Goal: Information Seeking & Learning: Learn about a topic

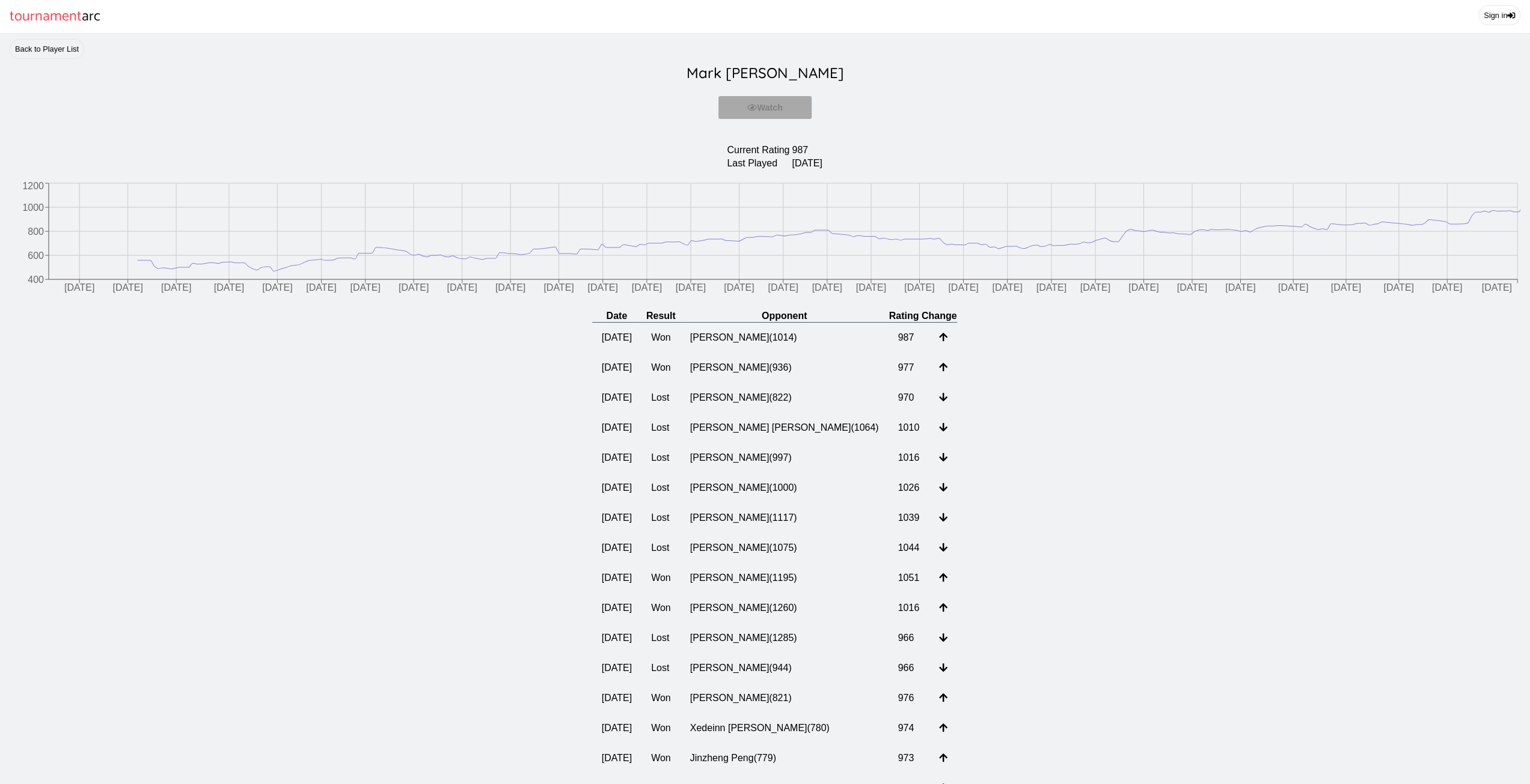
click at [760, 347] on td "[PERSON_NAME] ( 1014 )" at bounding box center [784, 338] width 208 height 31
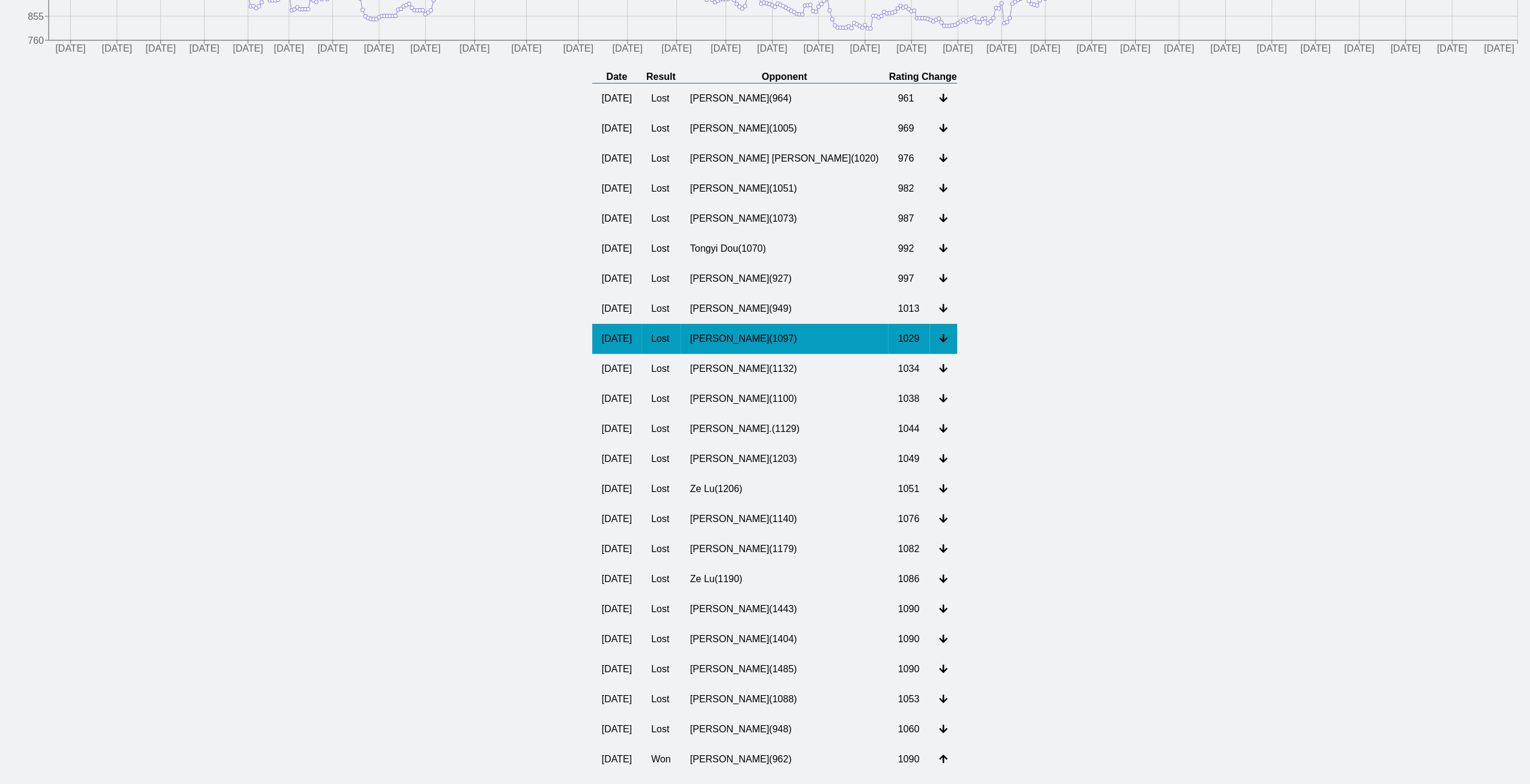
scroll to position [240, 0]
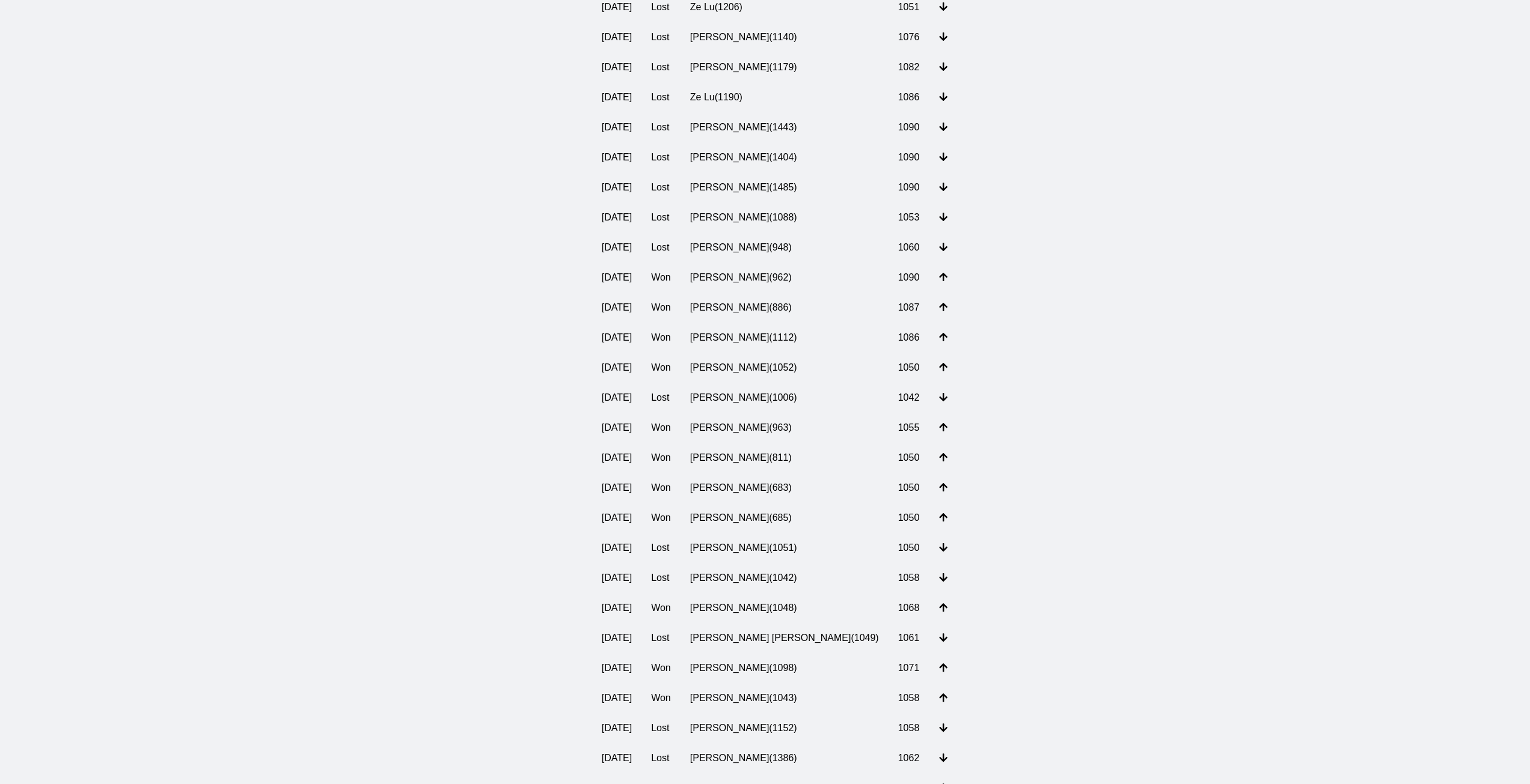
drag, startPoint x: 1045, startPoint y: 529, endPoint x: 1025, endPoint y: 490, distance: 43.8
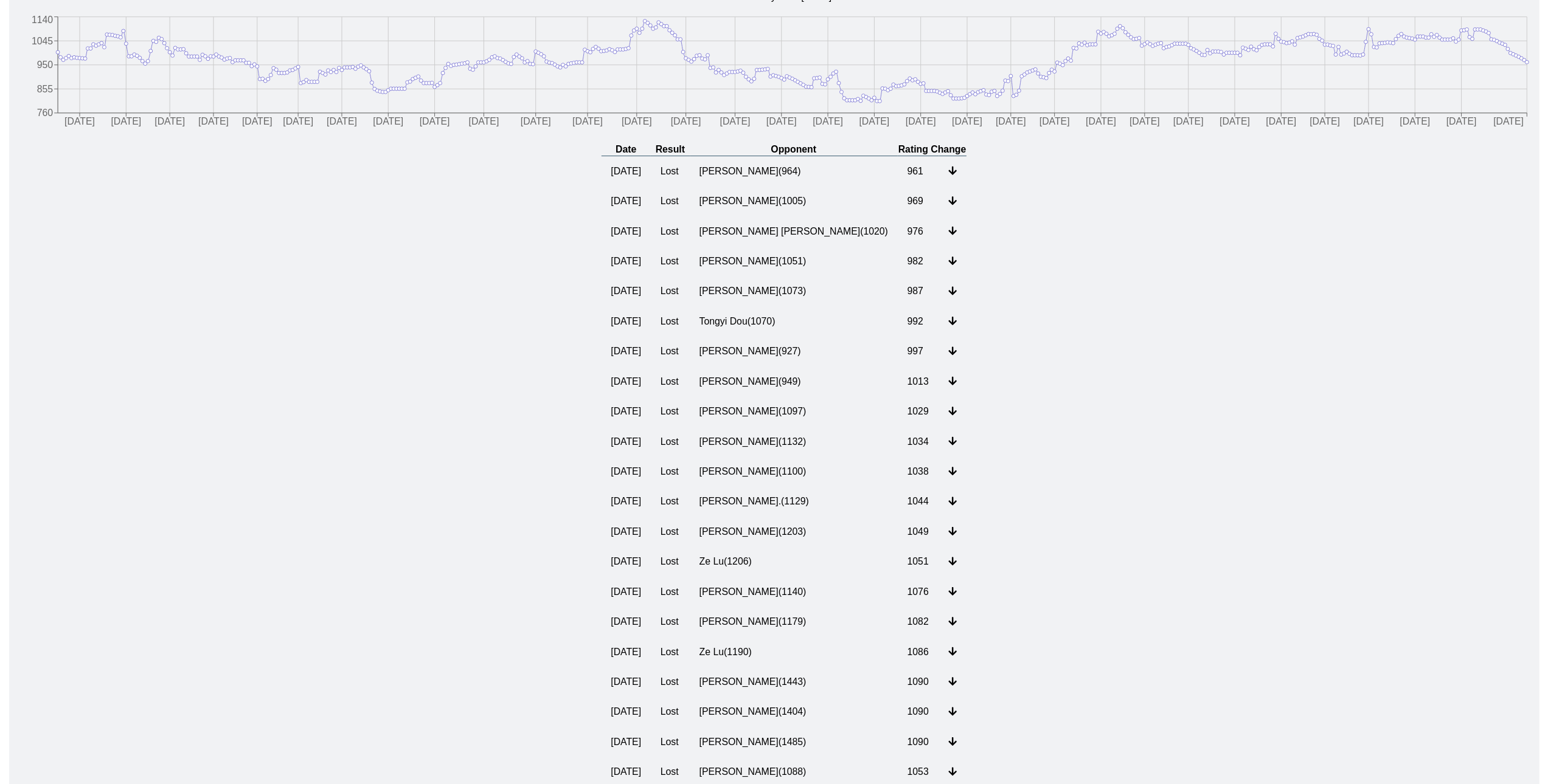
scroll to position [0, 0]
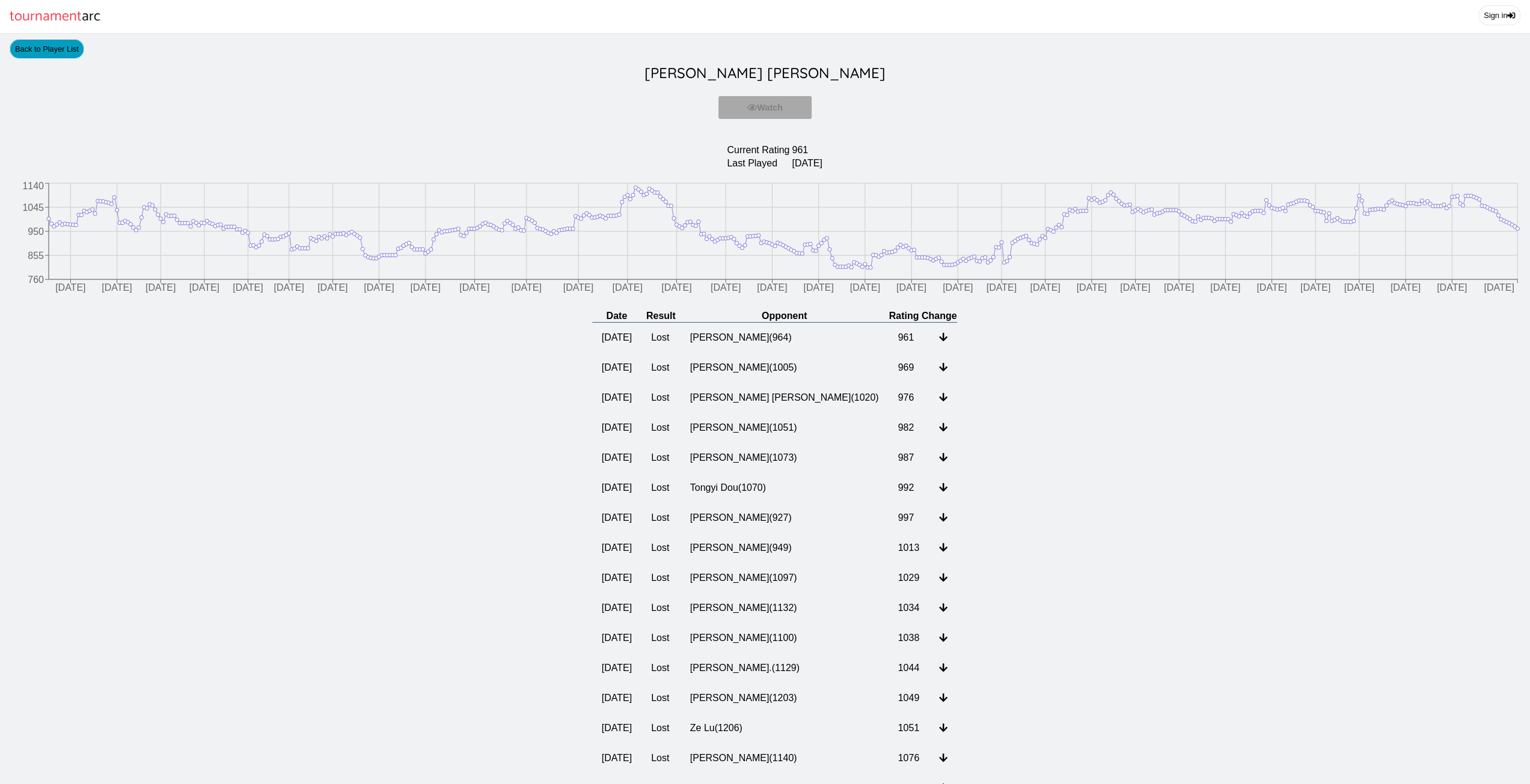
click at [59, 53] on link "Back to Player List" at bounding box center [47, 49] width 74 height 20
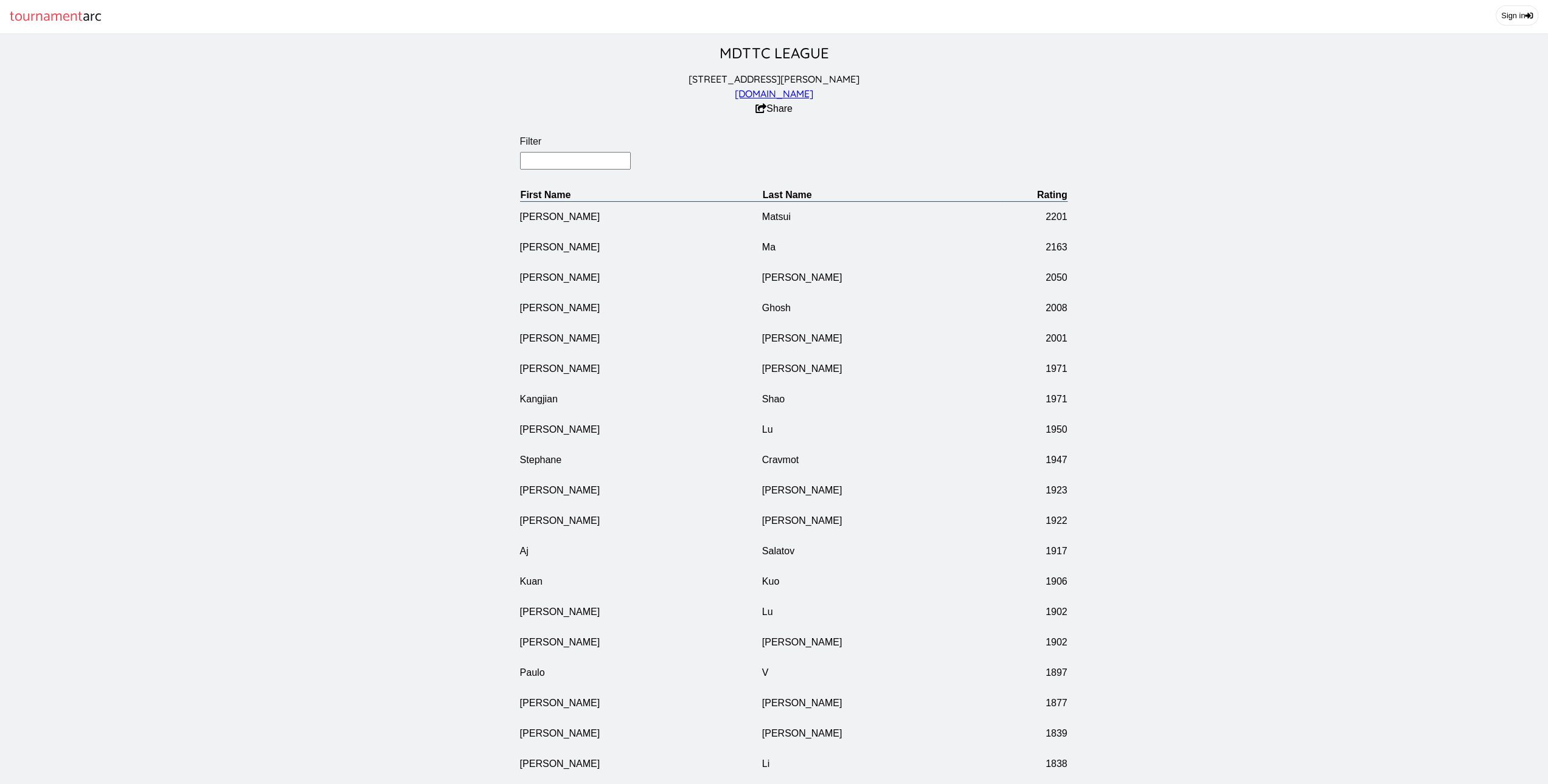
click at [569, 170] on input "Filter" at bounding box center [575, 161] width 111 height 17
drag, startPoint x: 487, startPoint y: 179, endPoint x: 500, endPoint y: 518, distance: 339.2
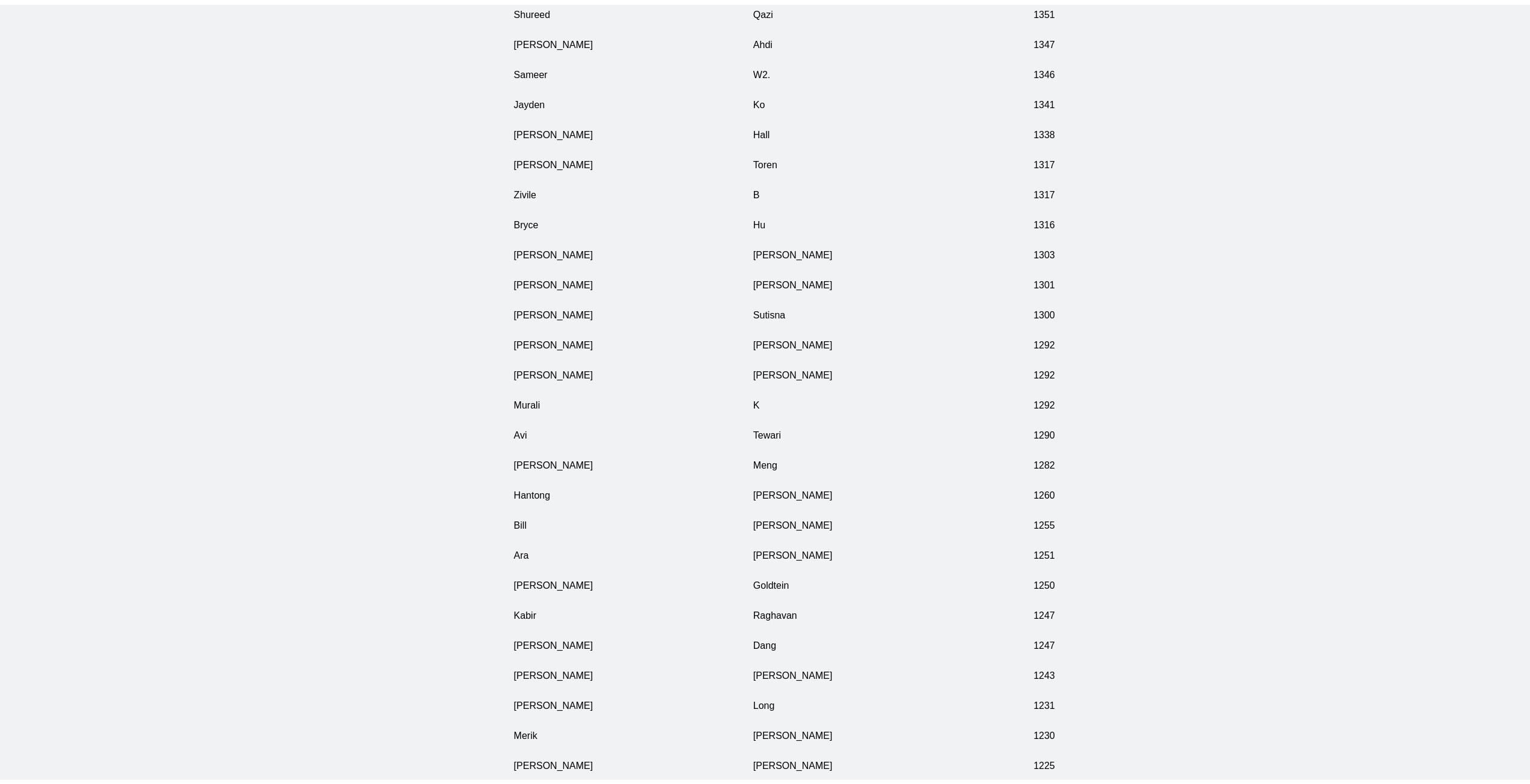
scroll to position [3517, 0]
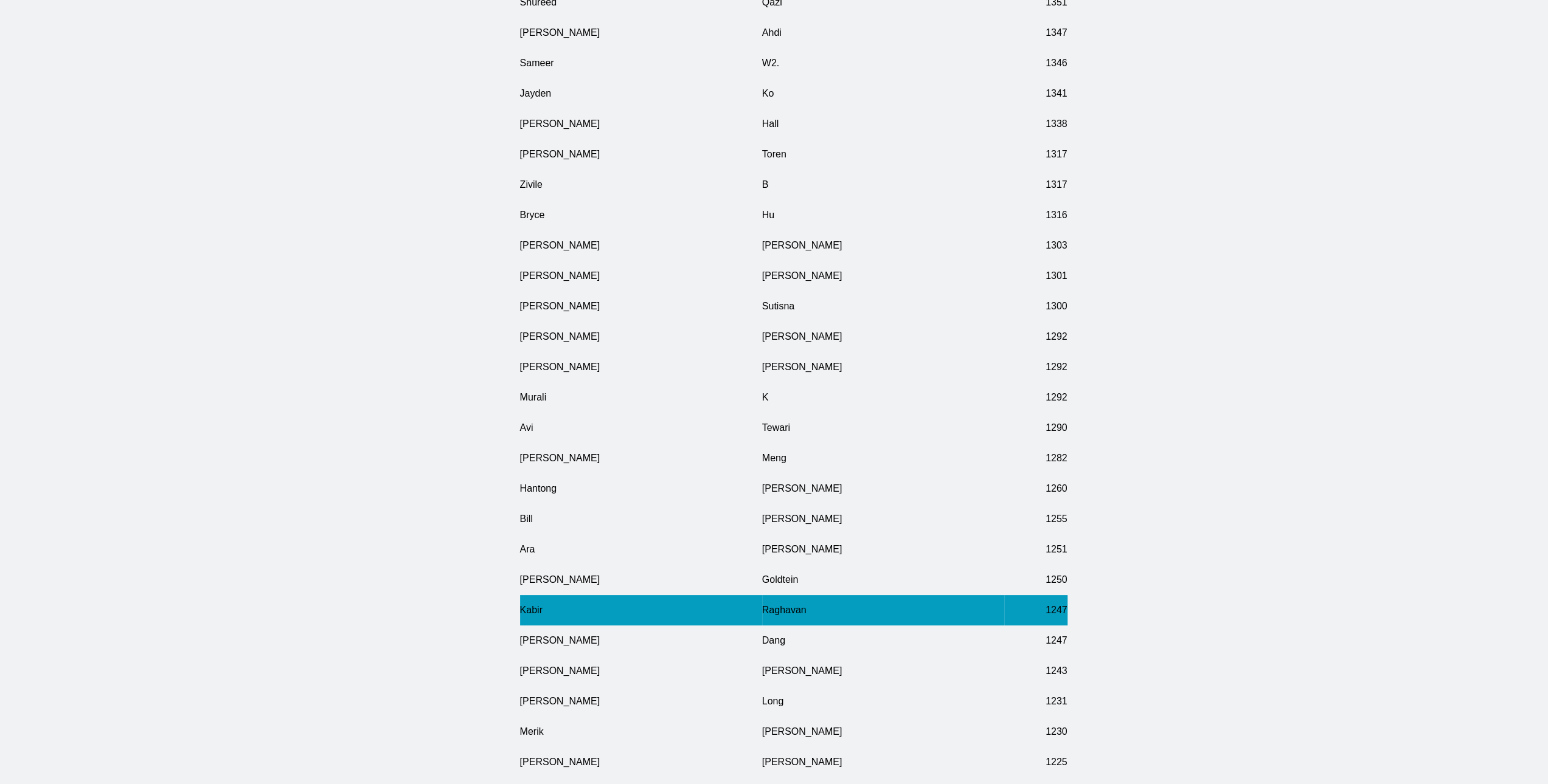
click at [555, 625] on td "Kabir" at bounding box center [641, 610] width 242 height 30
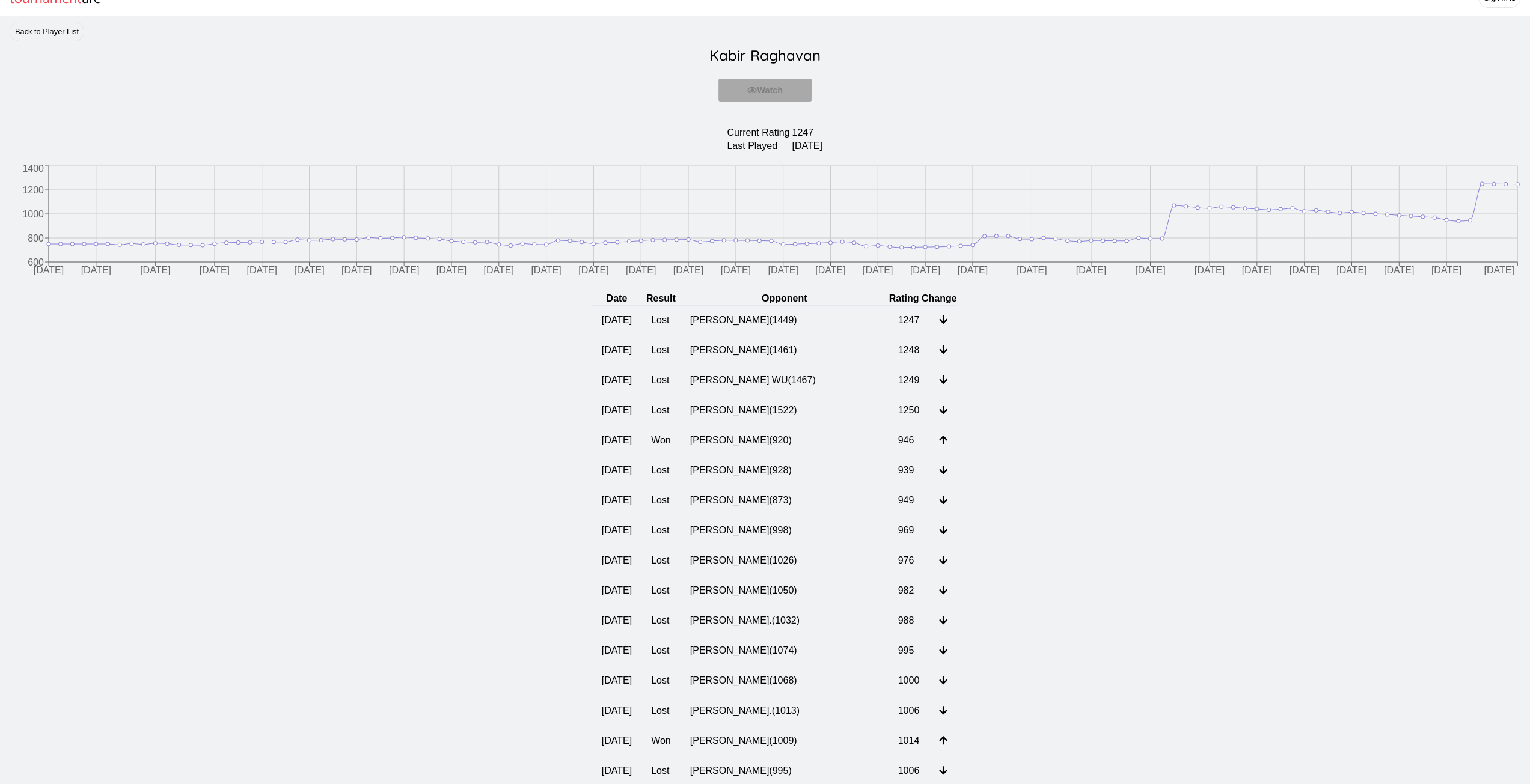
scroll to position [60, 0]
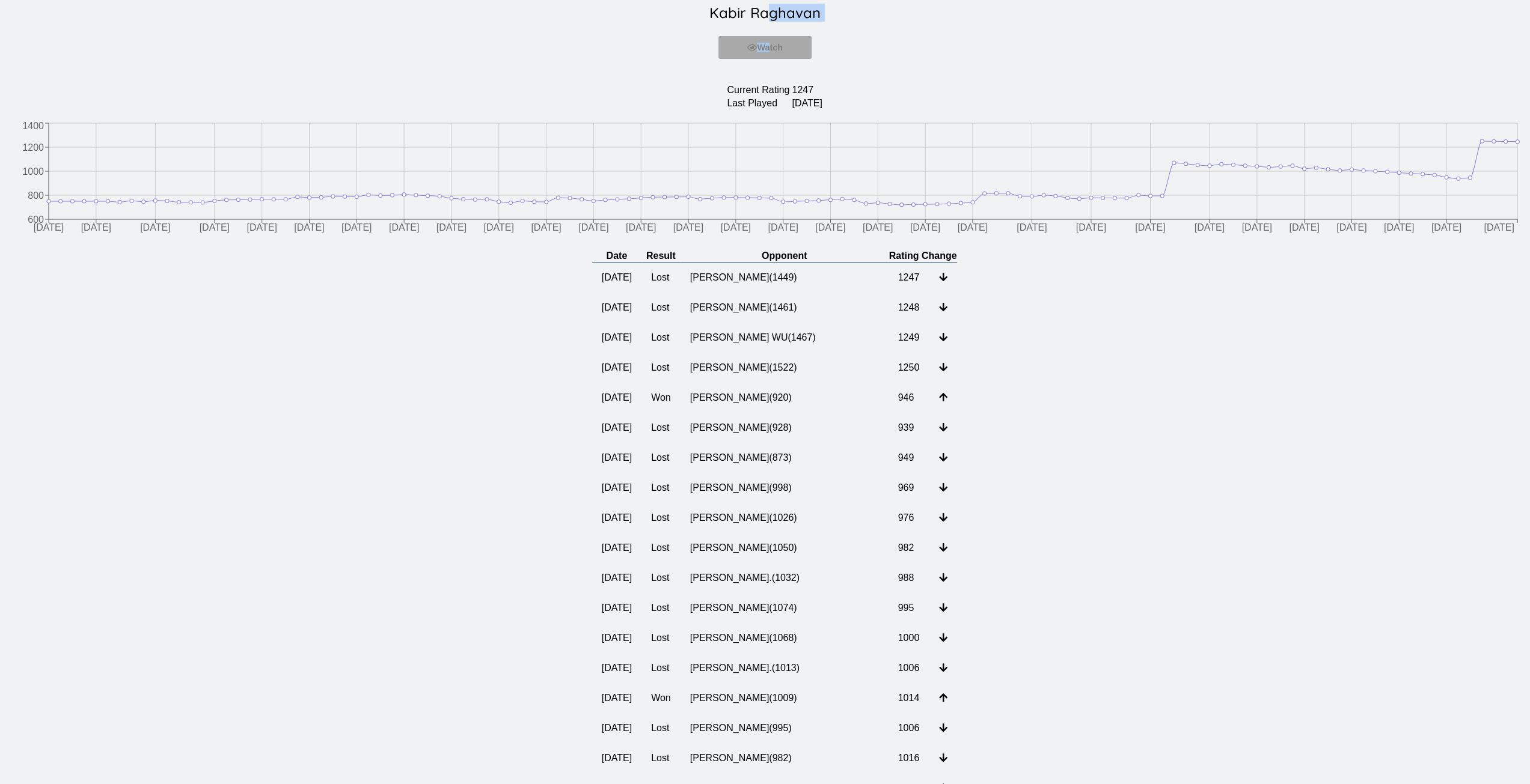
drag, startPoint x: 767, startPoint y: 35, endPoint x: 768, endPoint y: 27, distance: 8.1
click at [768, 28] on header "[PERSON_NAME] Watch You must be logged in to watch" at bounding box center [765, 33] width 1510 height 79
click at [768, 26] on h2 "[PERSON_NAME]" at bounding box center [765, 13] width 1510 height 27
click at [770, 26] on h2 "[PERSON_NAME]" at bounding box center [765, 13] width 1510 height 27
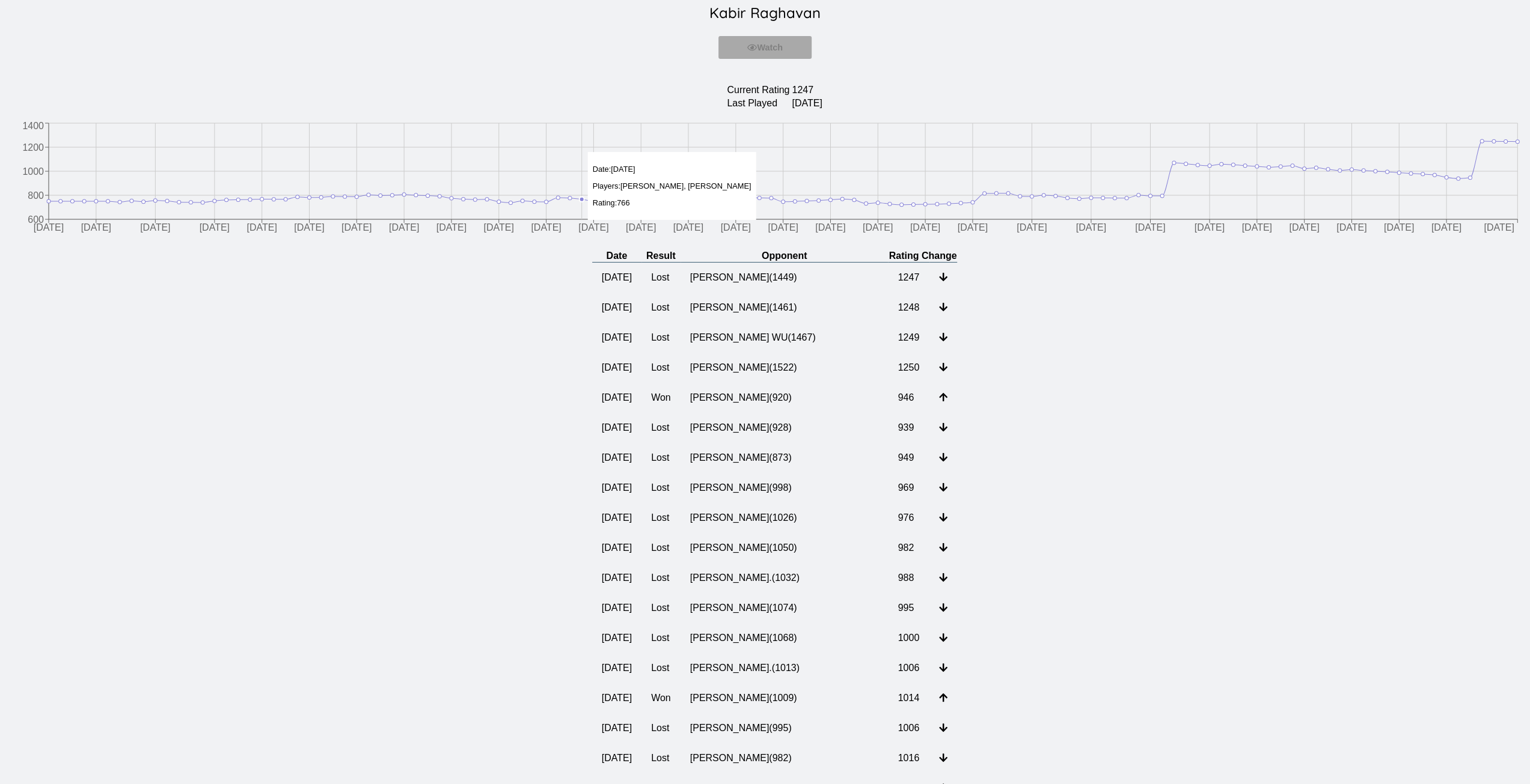
drag, startPoint x: 579, startPoint y: 156, endPoint x: 554, endPoint y: 153, distance: 25.2
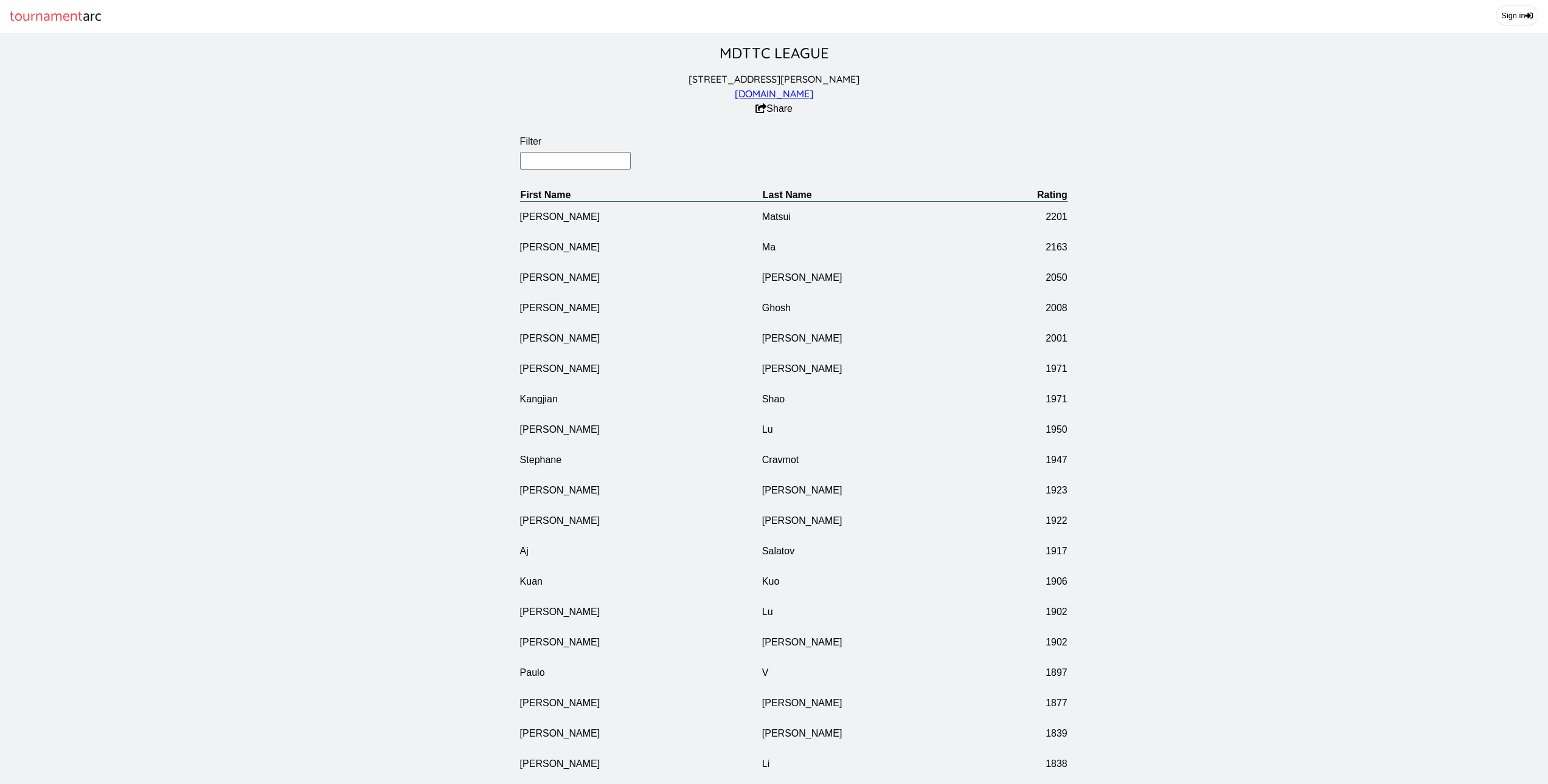
click at [551, 170] on input "Filter" at bounding box center [575, 161] width 111 height 17
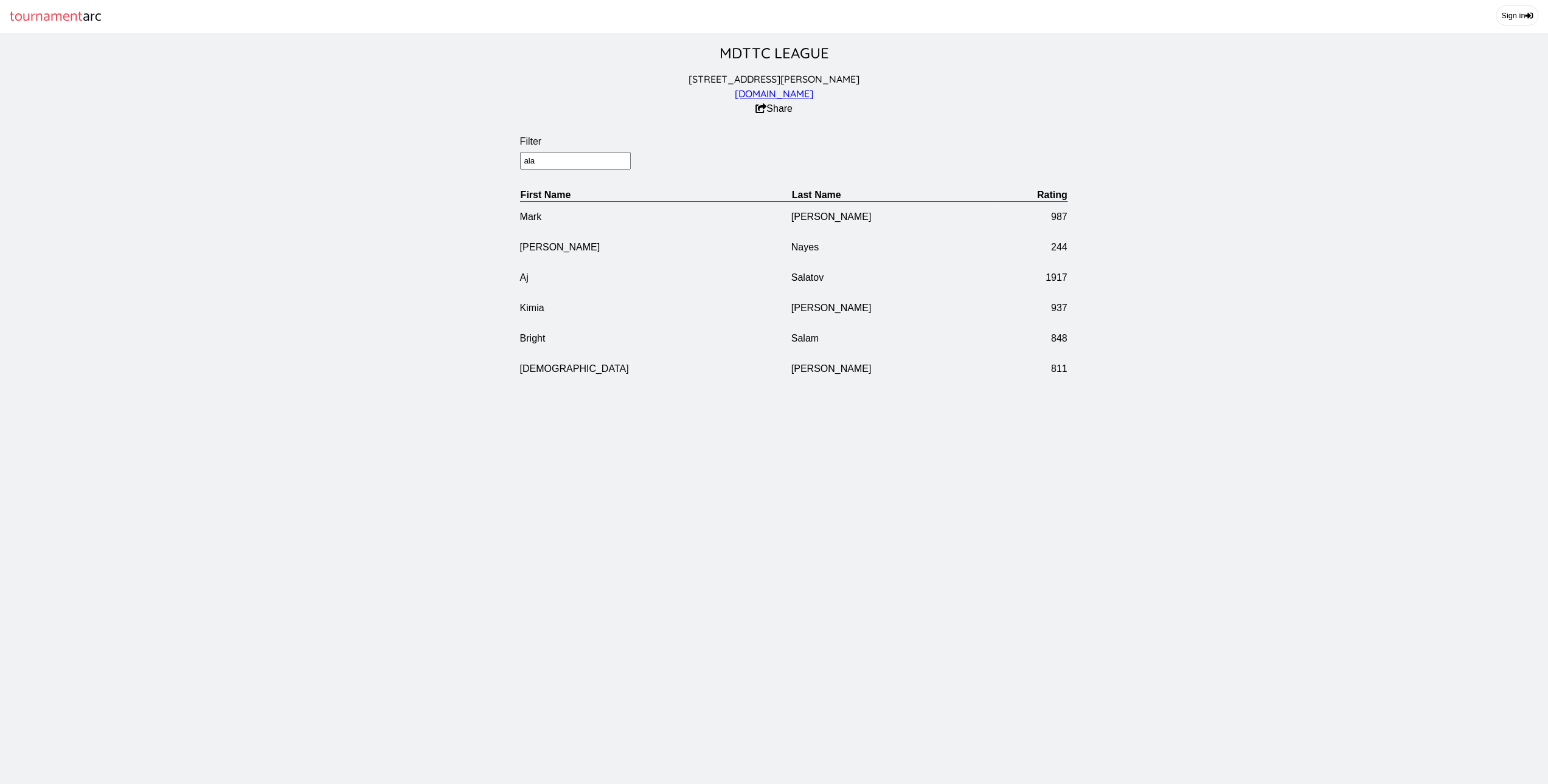
type input "ala"
click at [748, 496] on main "MDTTC LEAGUE [STREET_ADDRESS][PERSON_NAME] [DOMAIN_NAME] Share Filter ala First…" at bounding box center [774, 450] width 1548 height 833
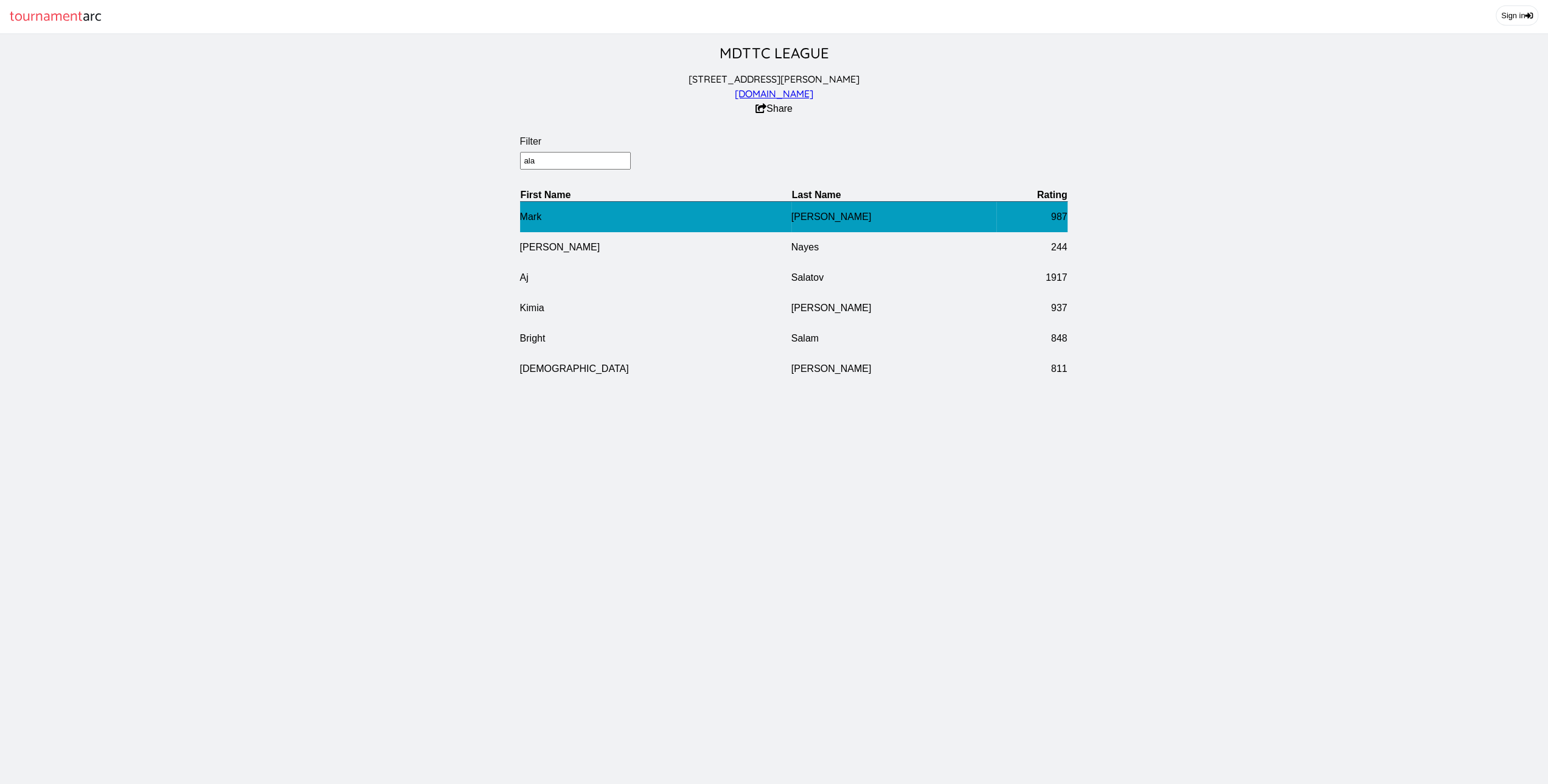
click at [597, 222] on td "Mark" at bounding box center [655, 217] width 271 height 31
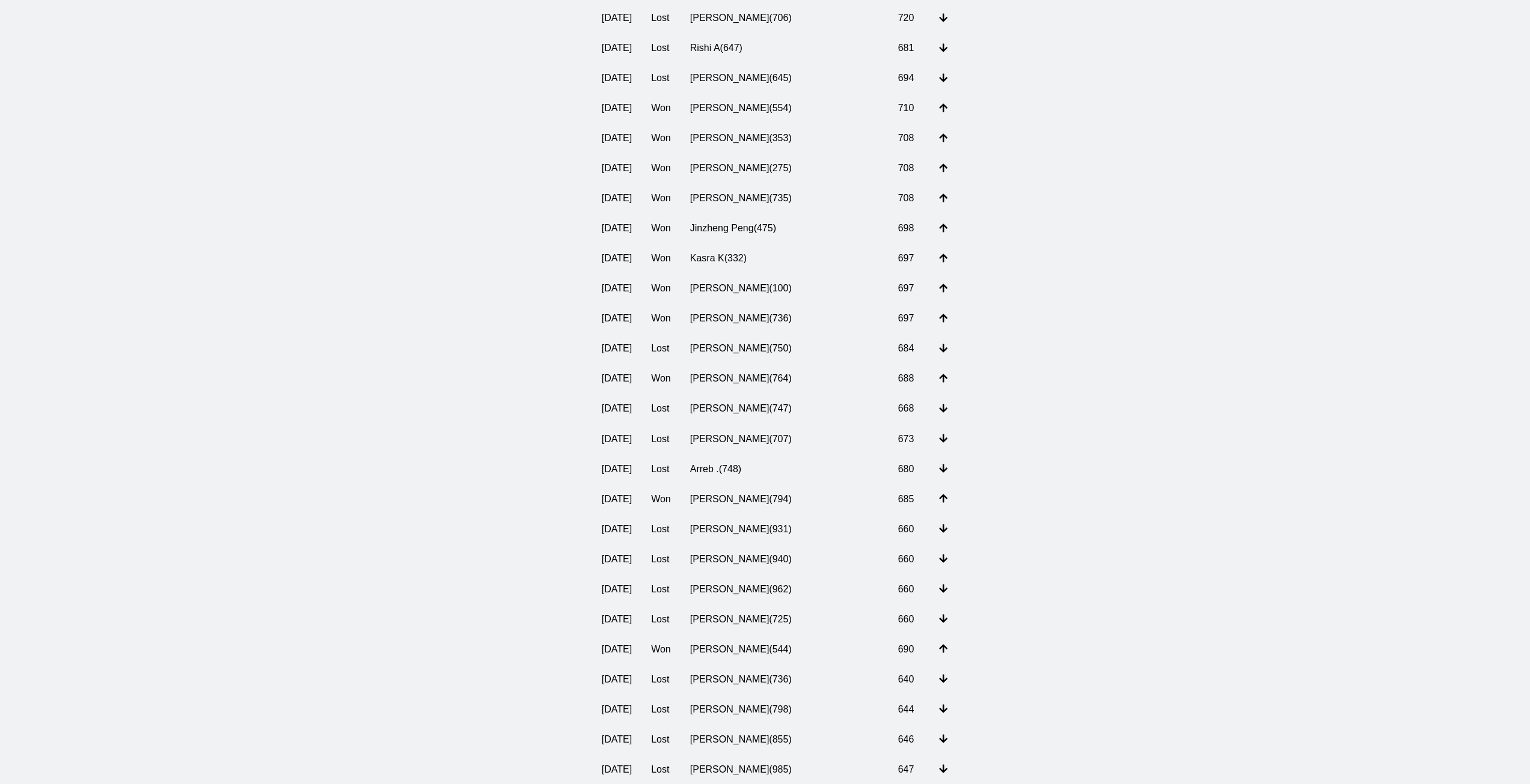
scroll to position [6559, 0]
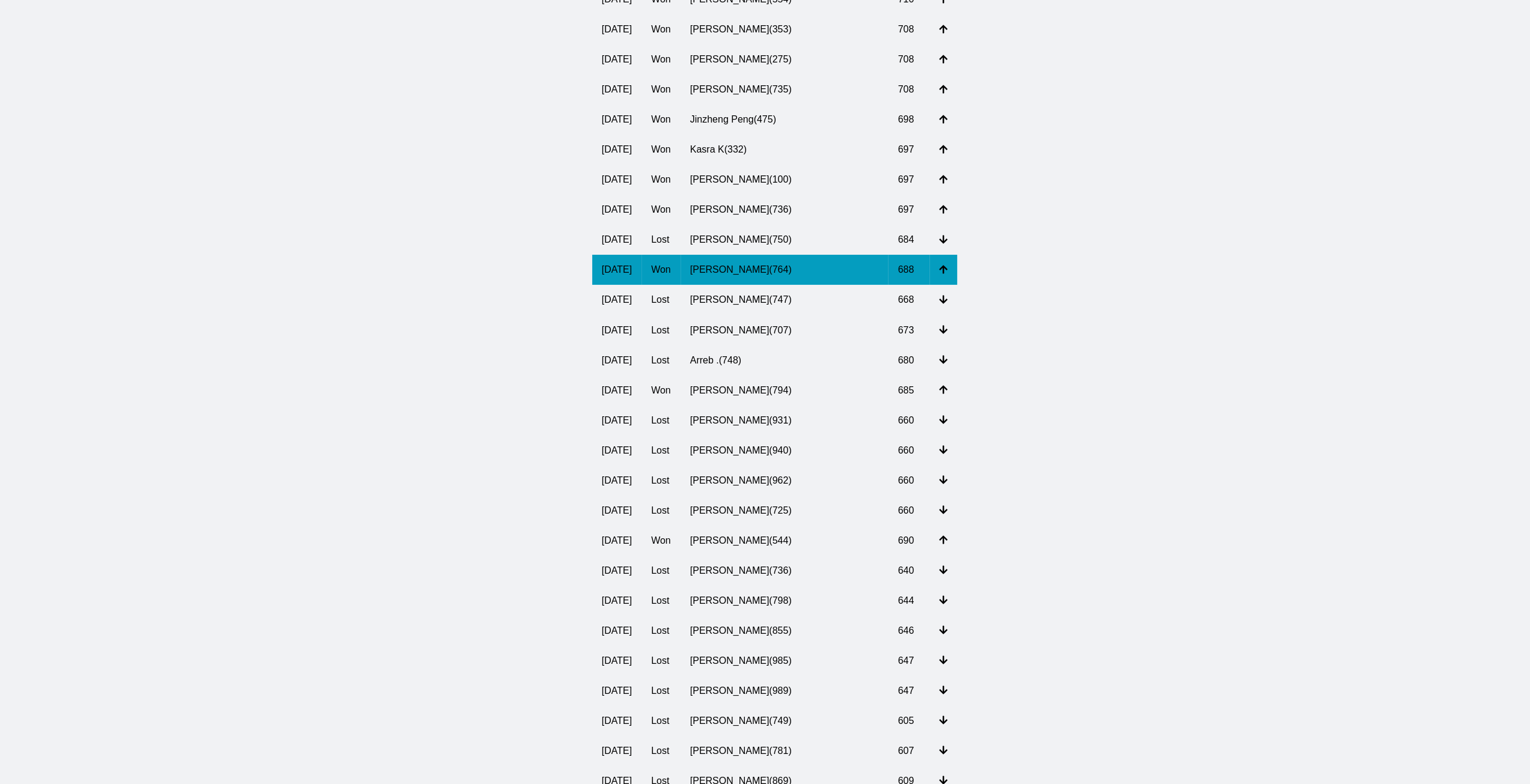
click at [794, 285] on td "[PERSON_NAME] ( 764 )" at bounding box center [784, 270] width 208 height 30
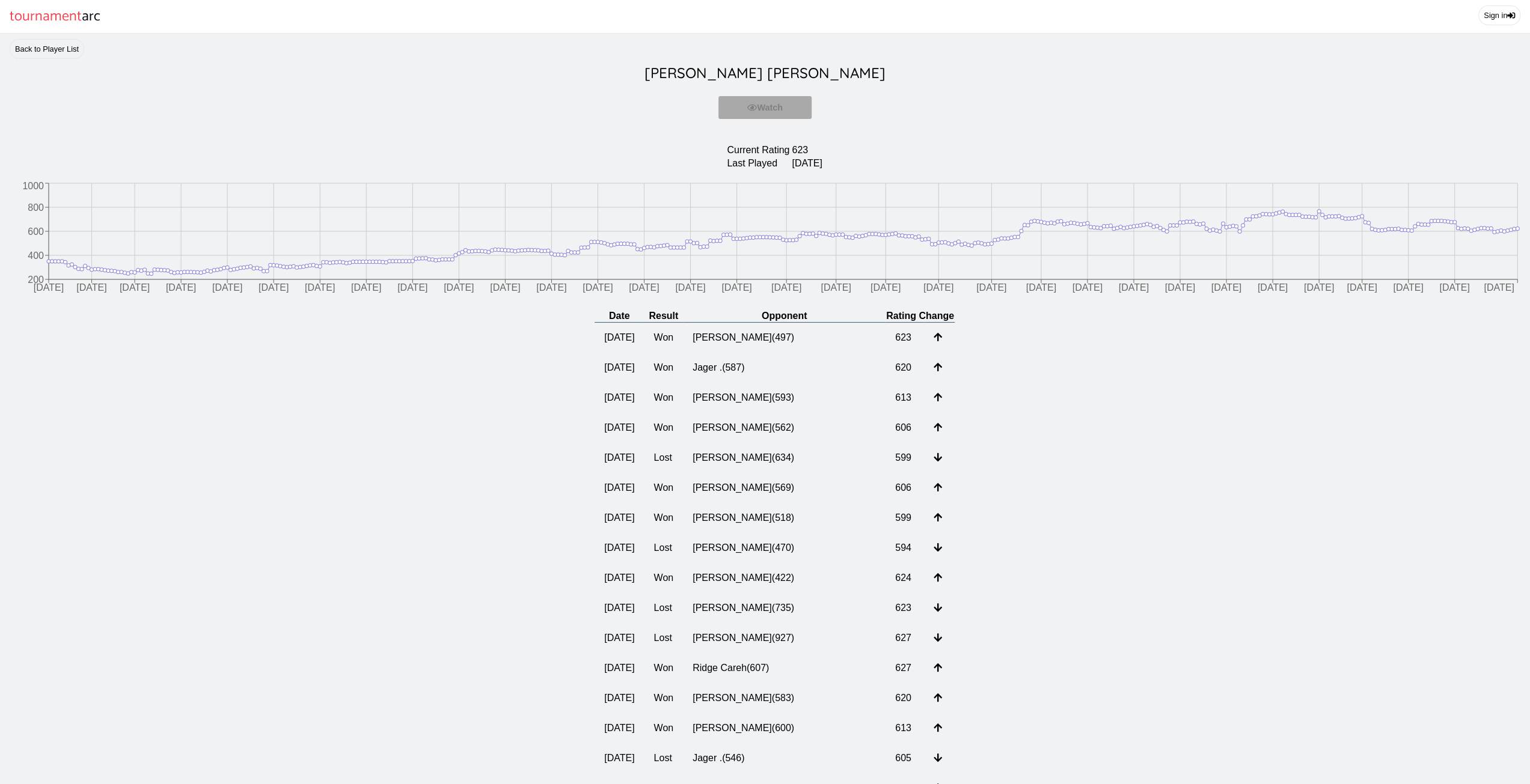
click at [773, 84] on h2 "[PERSON_NAME]" at bounding box center [765, 73] width 1510 height 27
click at [49, 54] on link "Back to Player List" at bounding box center [47, 49] width 74 height 20
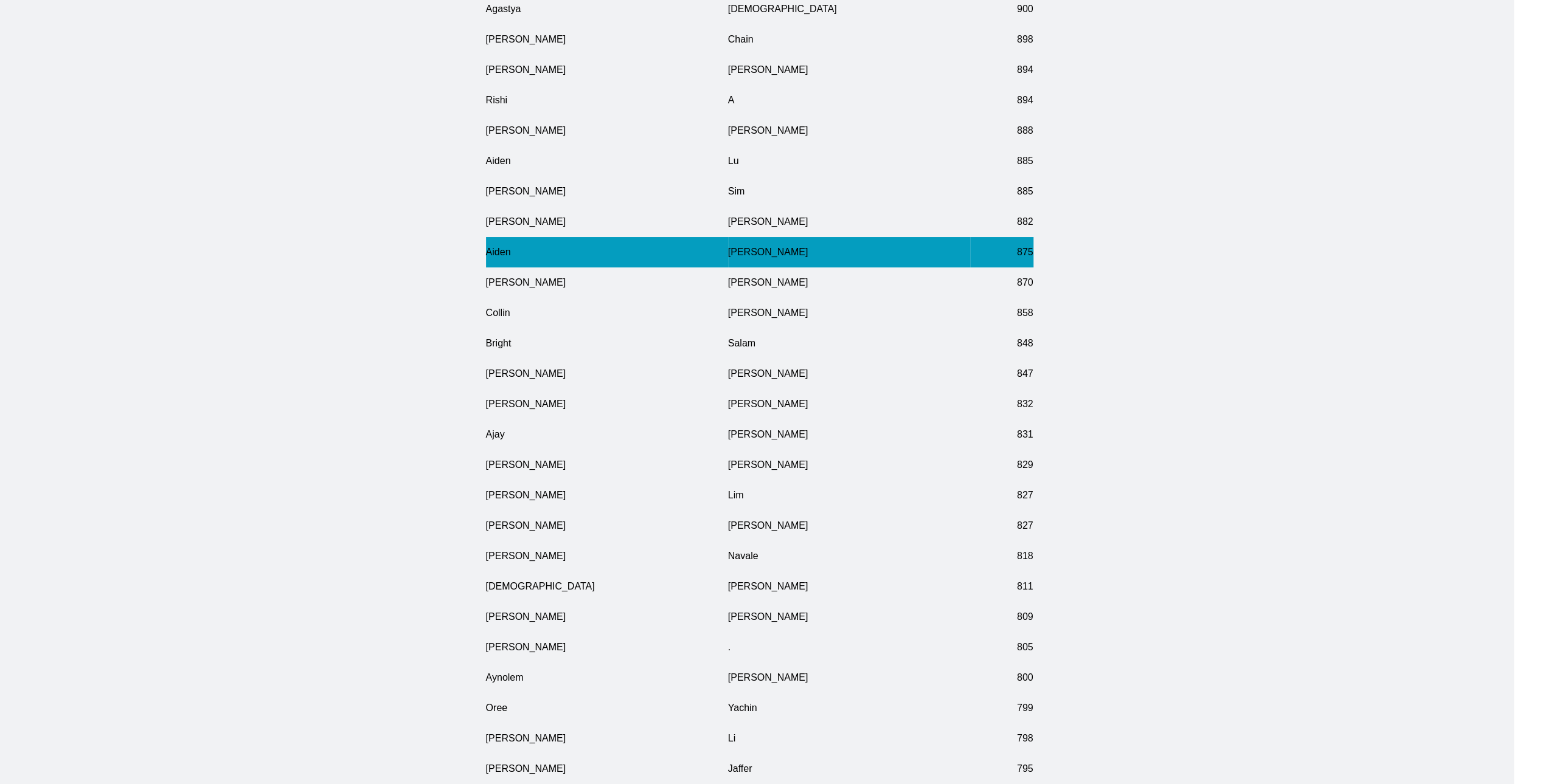
scroll to position [6642, 34]
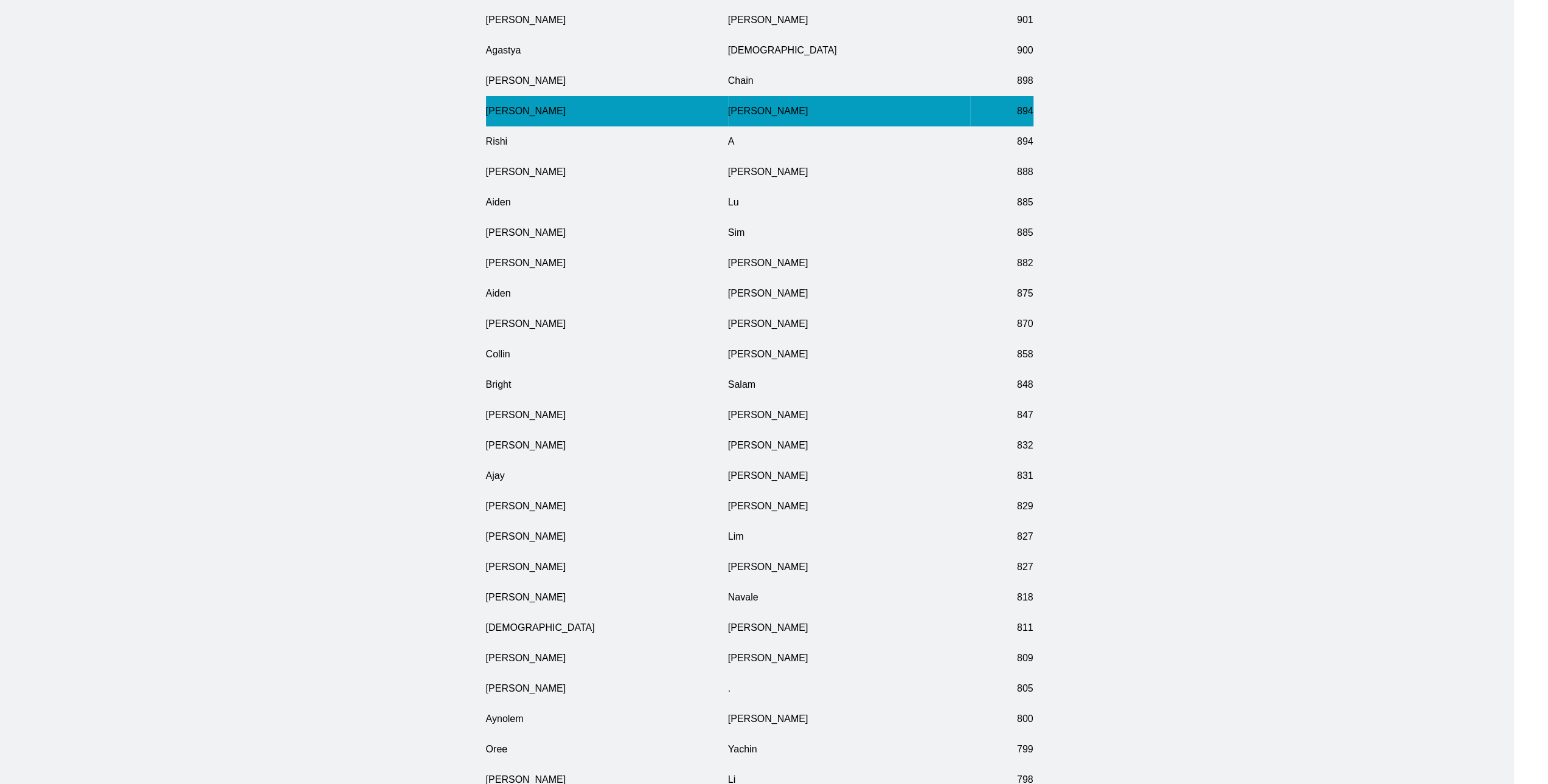
click at [553, 127] on td "[PERSON_NAME]" at bounding box center [607, 111] width 242 height 30
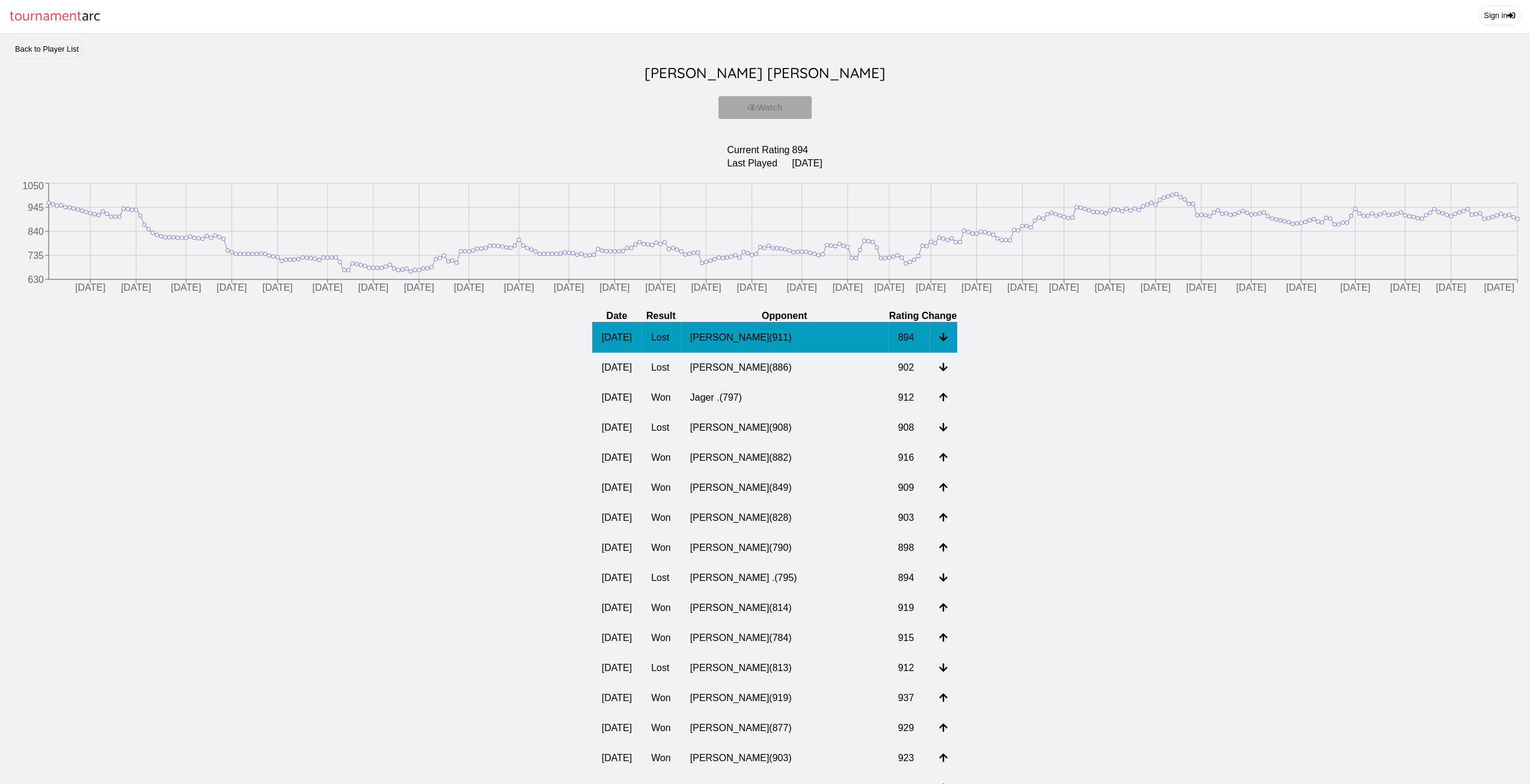
click at [769, 353] on td "[PERSON_NAME] ( 911 )" at bounding box center [784, 338] width 208 height 31
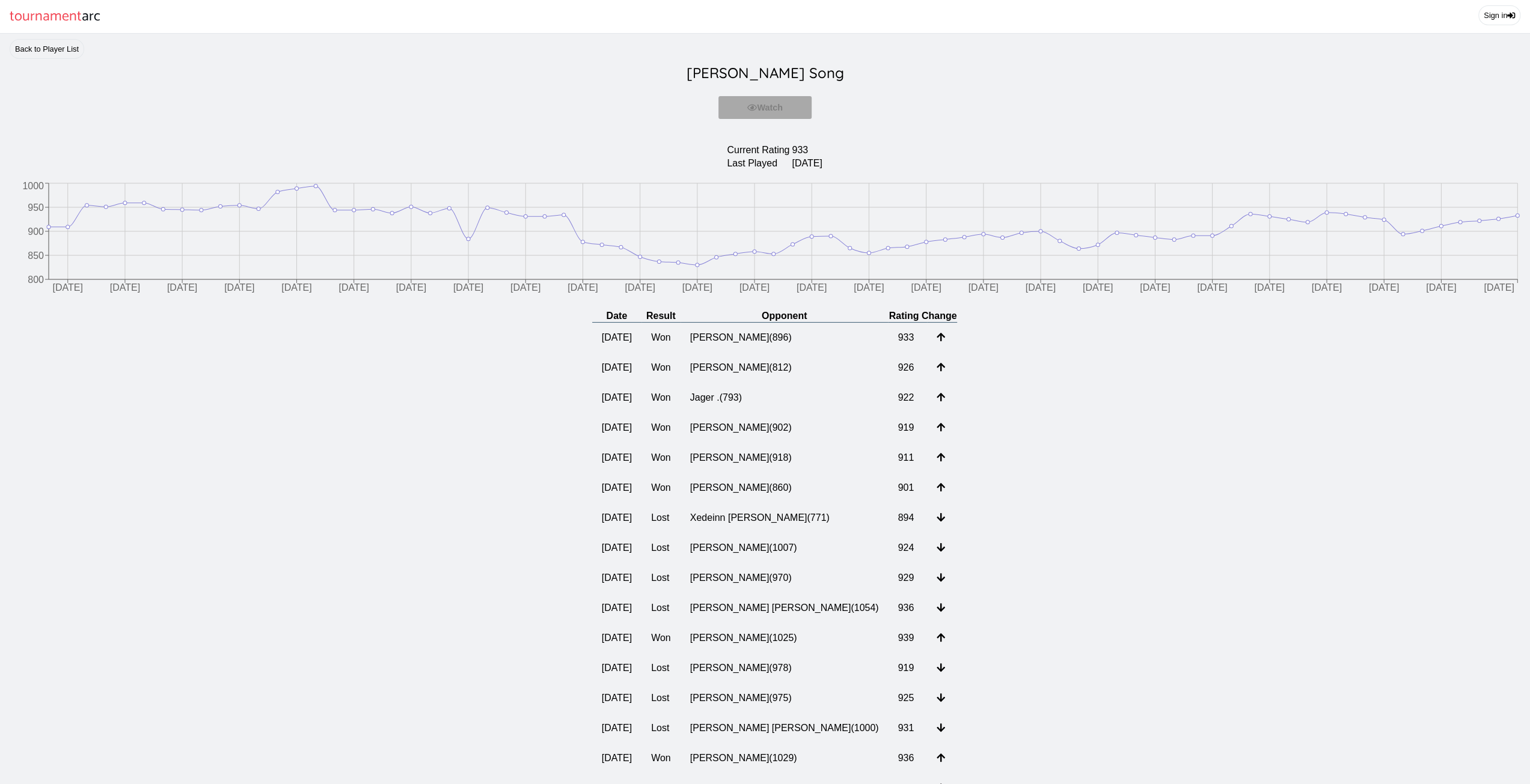
click at [759, 86] on h2 "[PERSON_NAME]" at bounding box center [765, 73] width 1510 height 27
